Goal: Navigation & Orientation: Find specific page/section

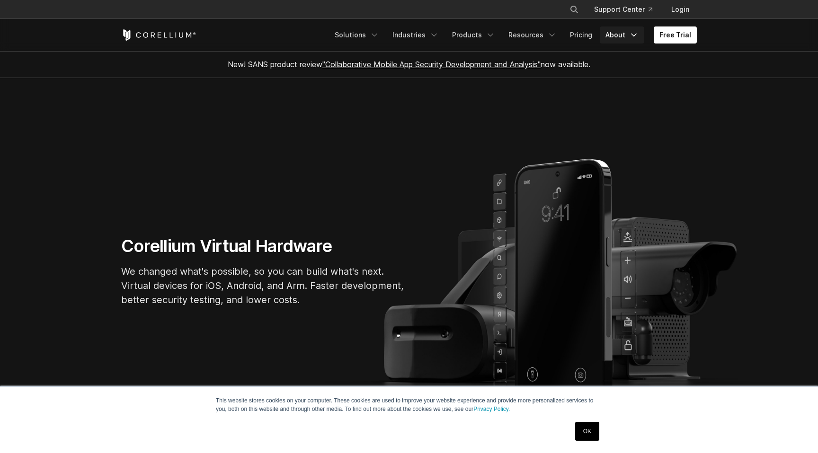
click at [619, 37] on link "About" at bounding box center [622, 35] width 44 height 17
